Goal: Check status: Check status

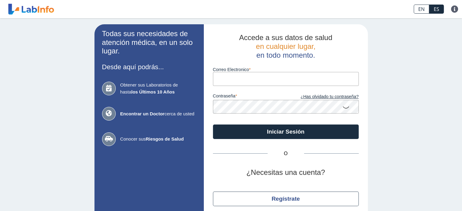
click at [263, 81] on input "Correo Electronico" at bounding box center [286, 79] width 146 height 14
type input "[EMAIL_ADDRESS][DOMAIN_NAME]"
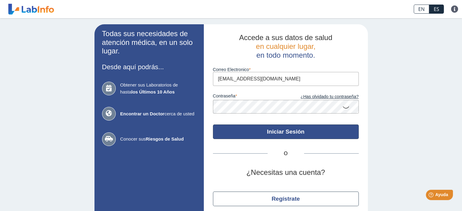
click at [277, 132] on button "Iniciar Sesión" at bounding box center [286, 132] width 146 height 15
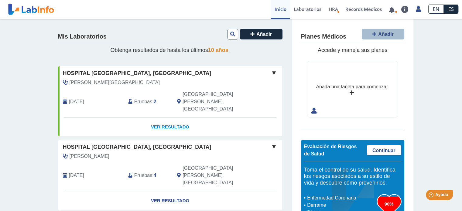
click at [161, 118] on link "Ver Resultado" at bounding box center [170, 127] width 224 height 19
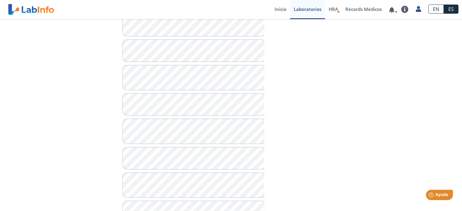
scroll to position [60, 0]
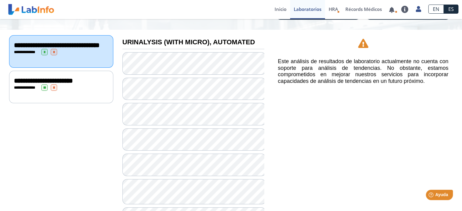
click at [83, 100] on div "**********" at bounding box center [61, 87] width 104 height 33
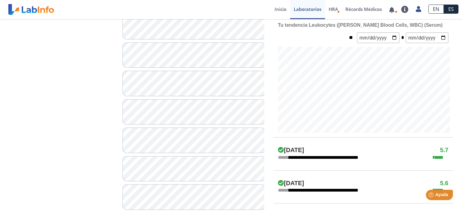
scroll to position [242, 0]
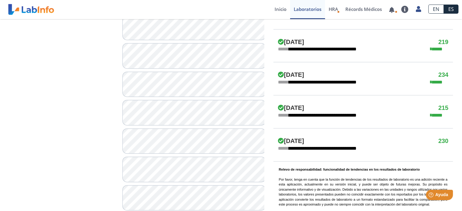
scroll to position [364, 0]
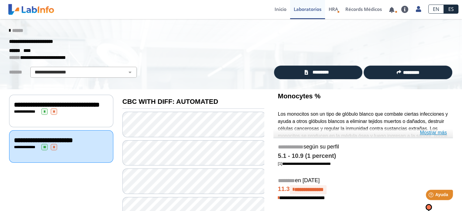
click at [427, 131] on link "Mostrar más" at bounding box center [433, 132] width 27 height 7
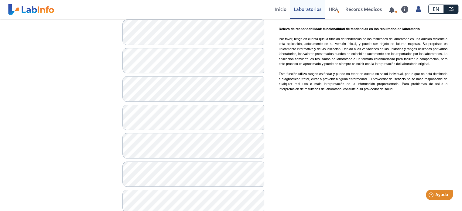
scroll to position [564, 0]
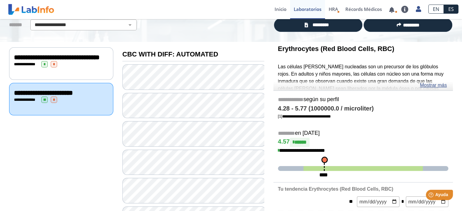
scroll to position [47, 0]
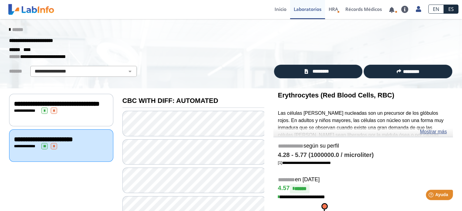
scroll to position [0, 0]
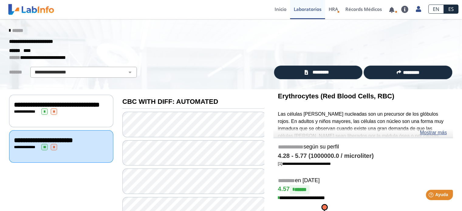
click at [80, 115] on div "**********" at bounding box center [61, 112] width 95 height 6
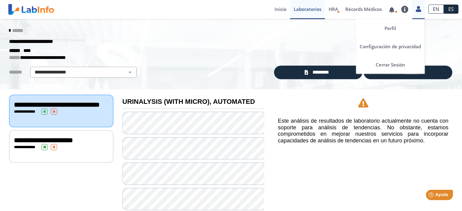
click at [420, 11] on icon at bounding box center [418, 9] width 5 height 5
click at [383, 63] on link "Cerrar Sesión" at bounding box center [390, 65] width 69 height 18
